Goal: Find specific page/section: Find specific page/section

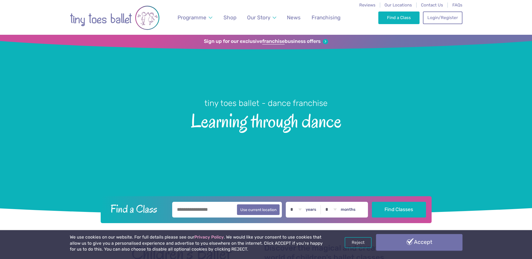
click at [403, 242] on link "Accept" at bounding box center [419, 242] width 86 height 16
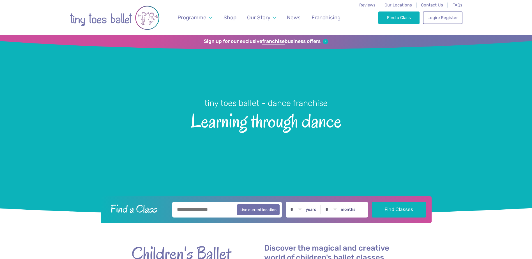
click at [401, 6] on span "Our Locations" at bounding box center [397, 5] width 27 height 5
